Goal: Check status: Check status

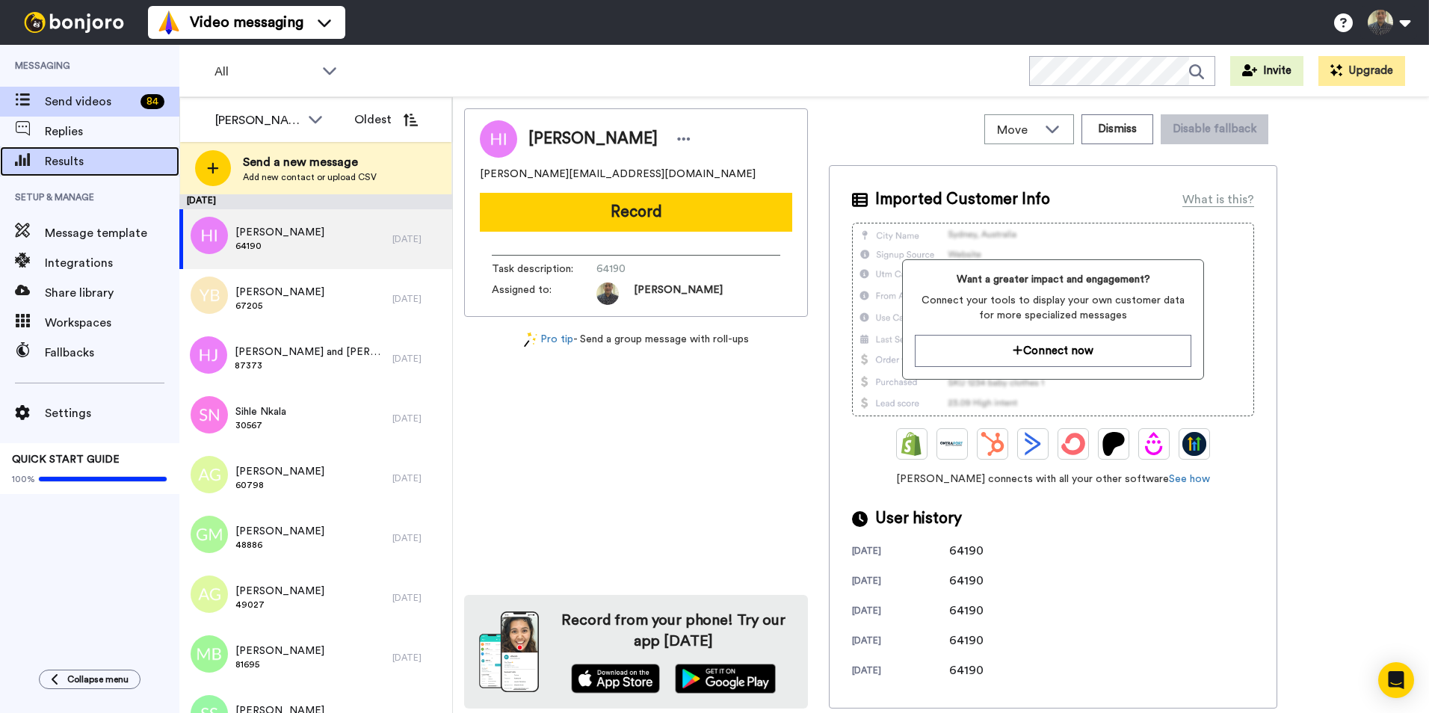
click at [87, 158] on span "Results" at bounding box center [112, 162] width 135 height 18
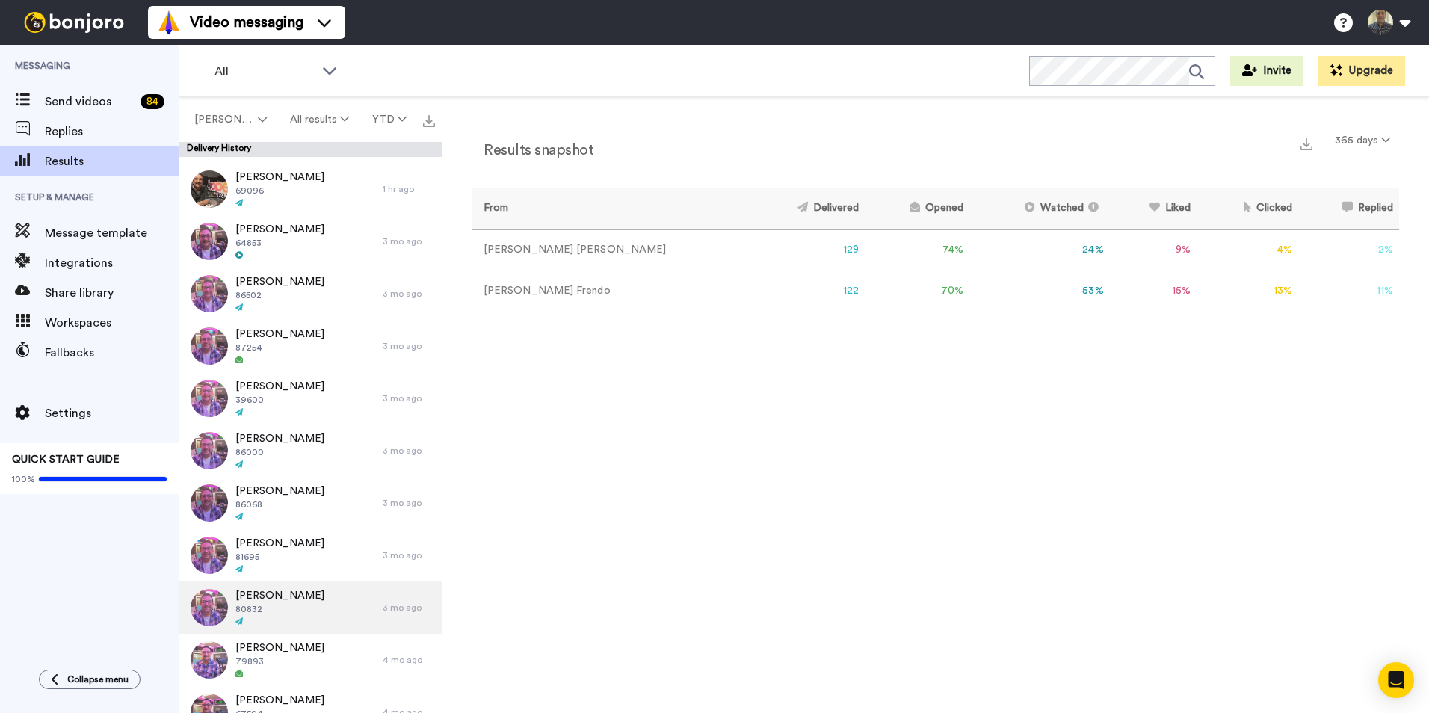
scroll to position [150, 0]
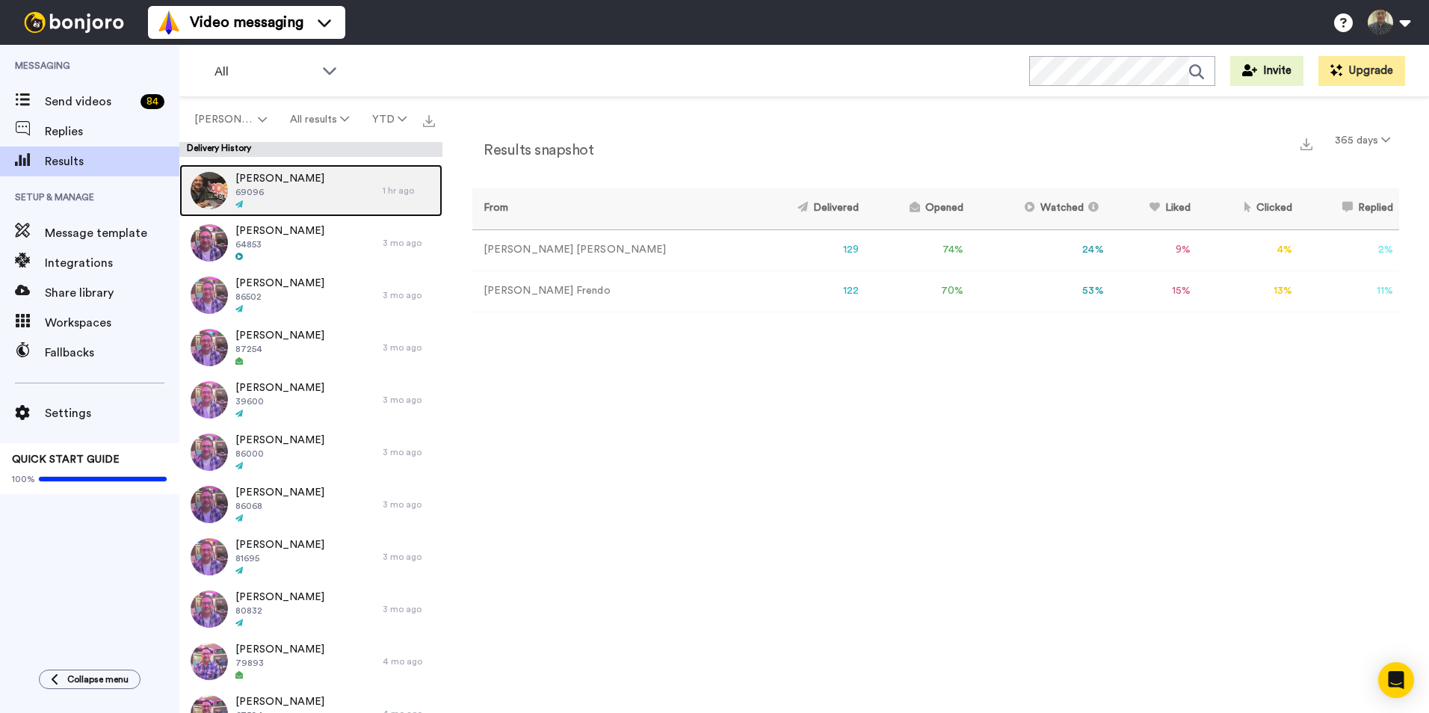
click at [196, 182] on img at bounding box center [209, 190] width 37 height 37
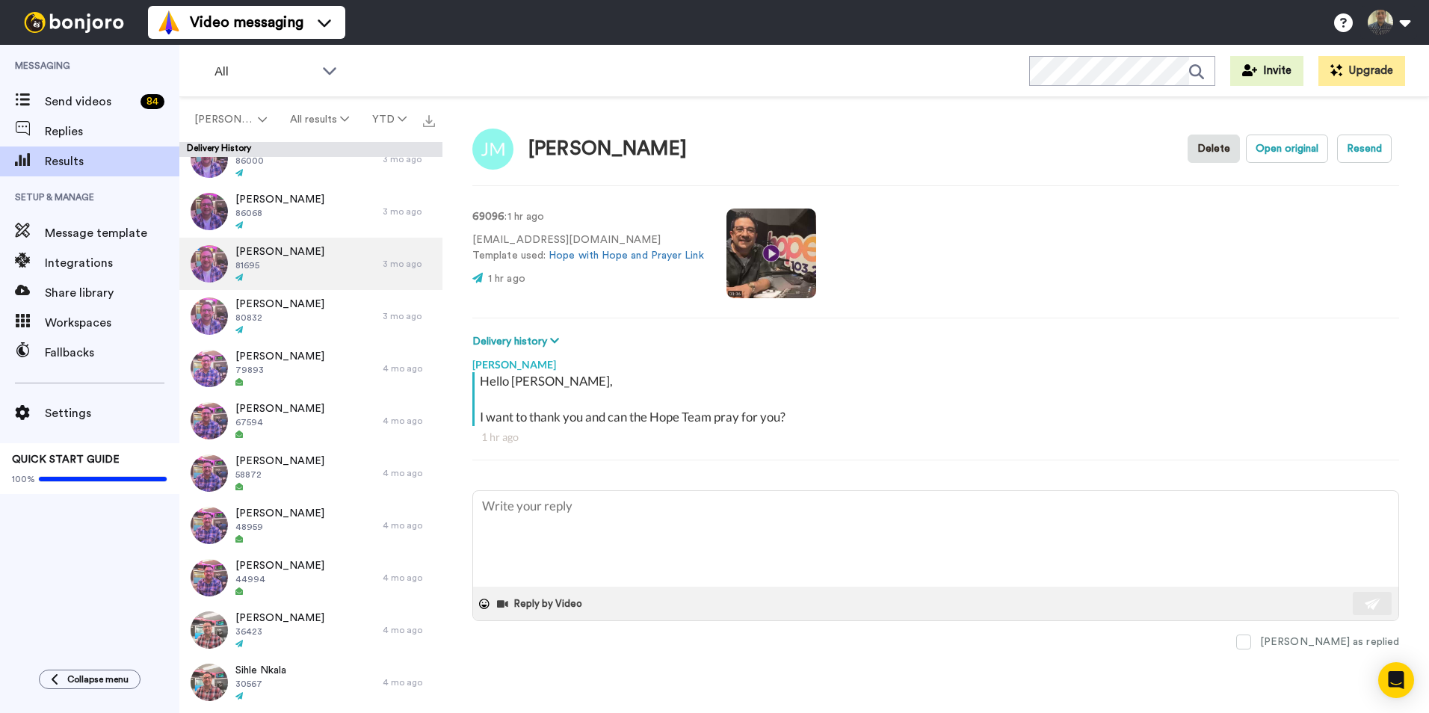
scroll to position [374, 0]
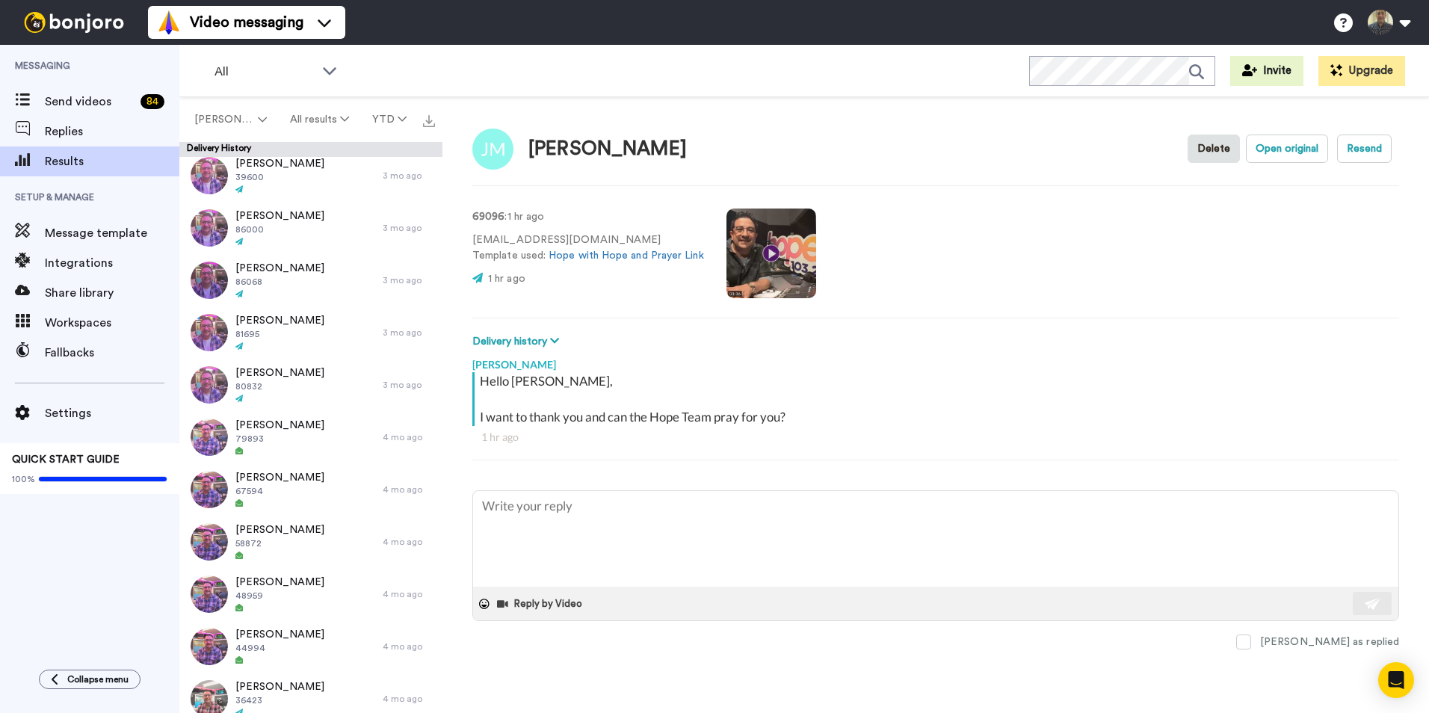
type textarea "x"
